Goal: Transaction & Acquisition: Purchase product/service

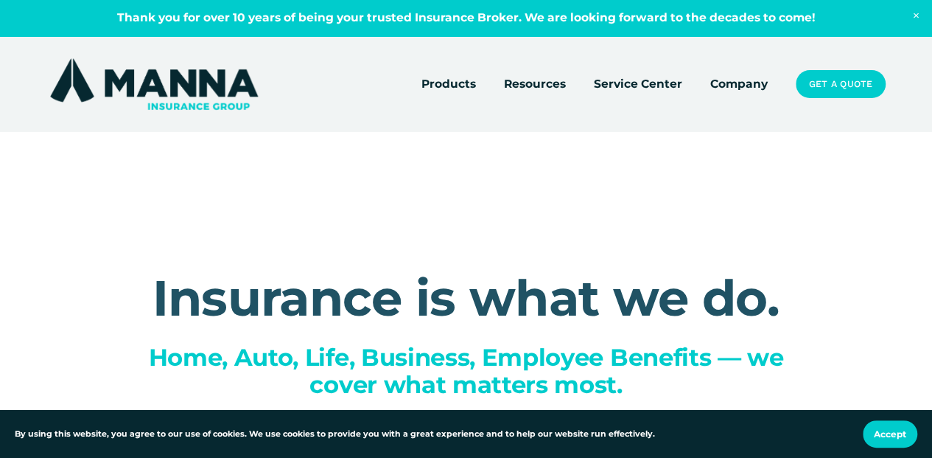
click at [819, 84] on link "Get a Quote" at bounding box center [841, 83] width 90 height 27
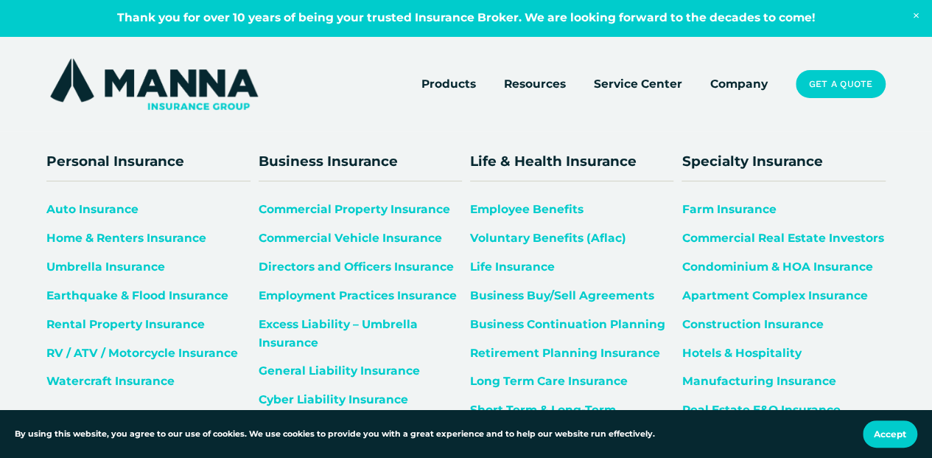
click at [119, 237] on span "Home & Renters Insurance" at bounding box center [126, 238] width 160 height 14
